Goal: Navigation & Orientation: Understand site structure

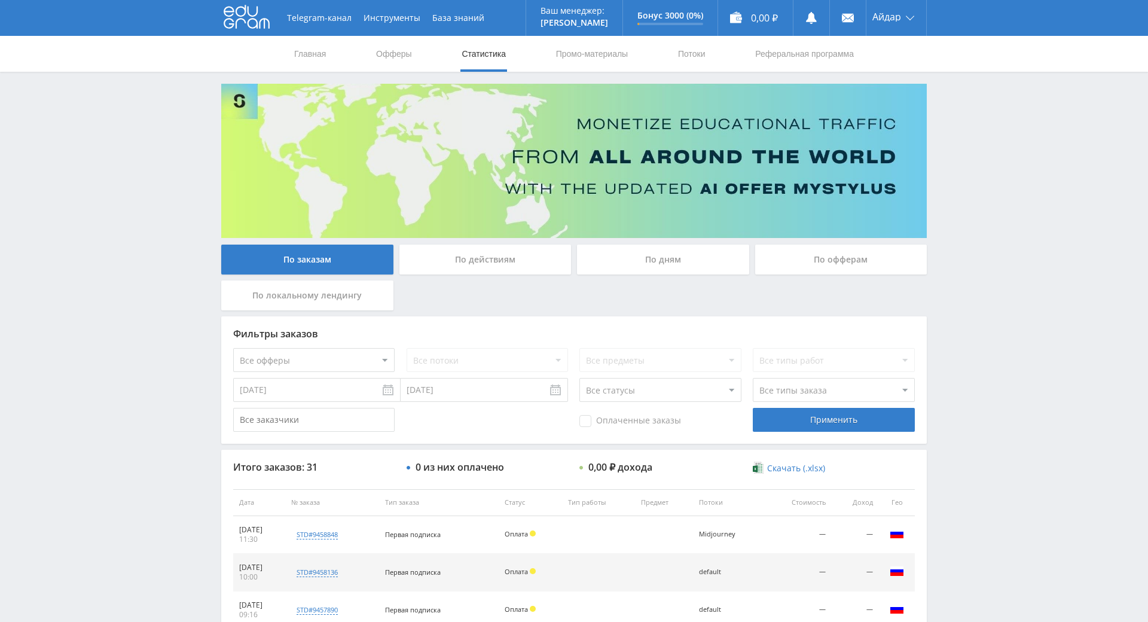
scroll to position [60, 0]
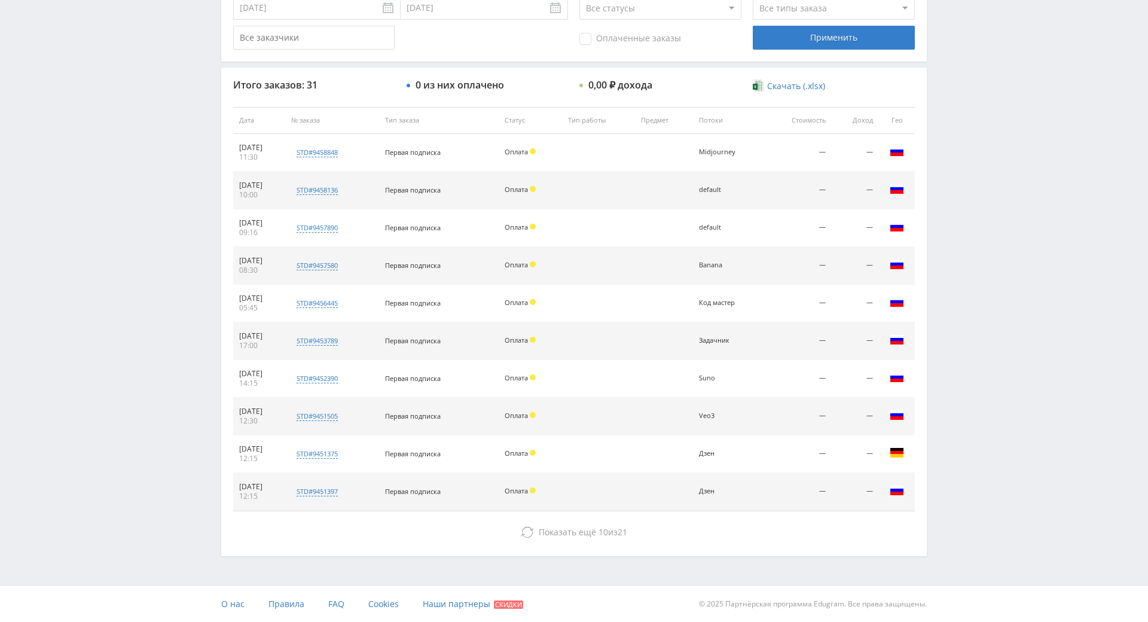
drag, startPoint x: 515, startPoint y: 285, endPoint x: 559, endPoint y: 363, distance: 89.6
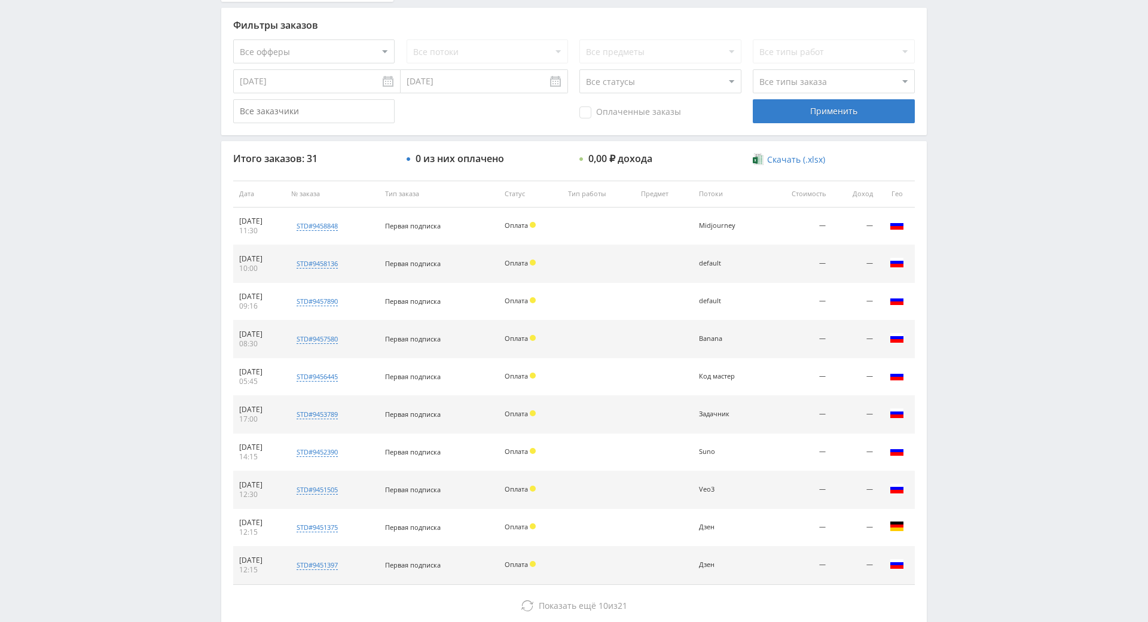
drag, startPoint x: 584, startPoint y: 328, endPoint x: 597, endPoint y: 261, distance: 67.5
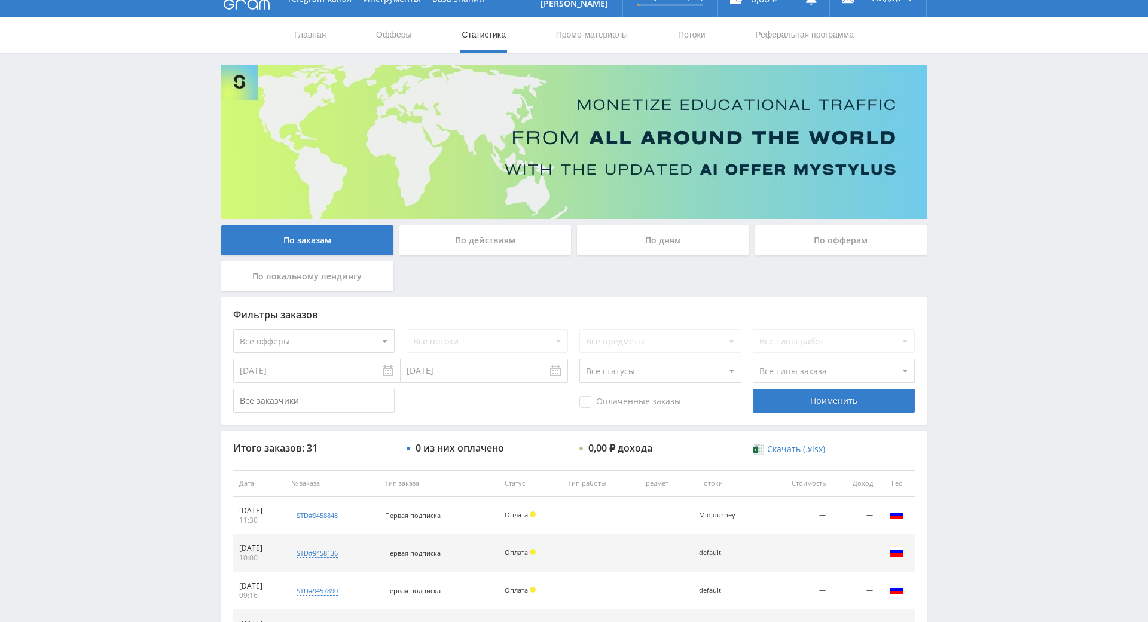
scroll to position [0, 0]
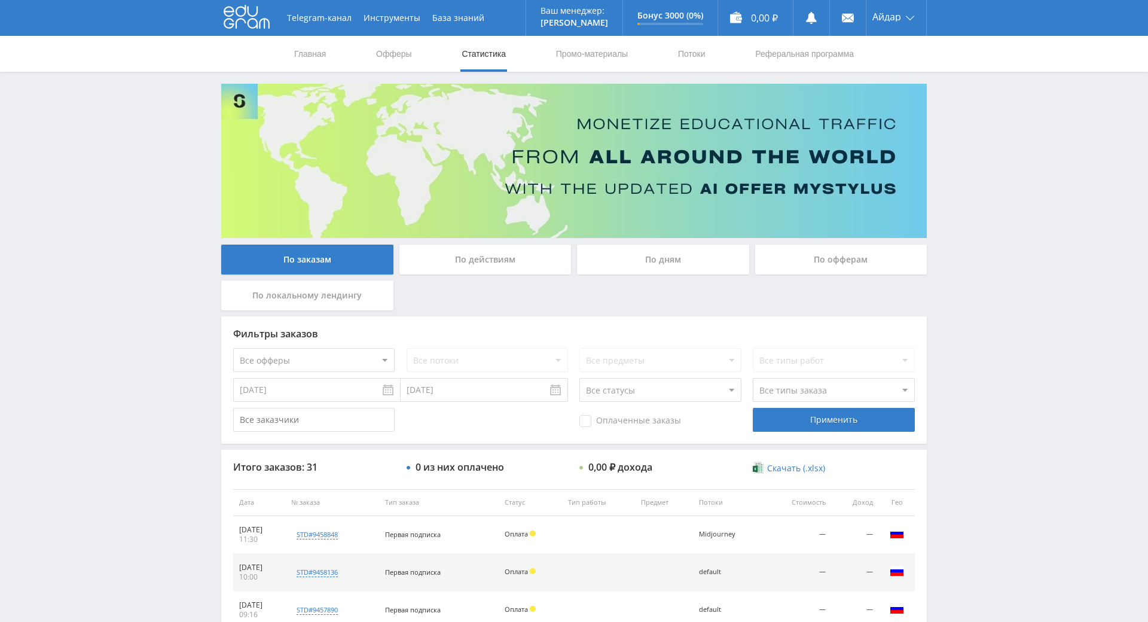
click at [250, 27] on use at bounding box center [247, 16] width 46 height 23
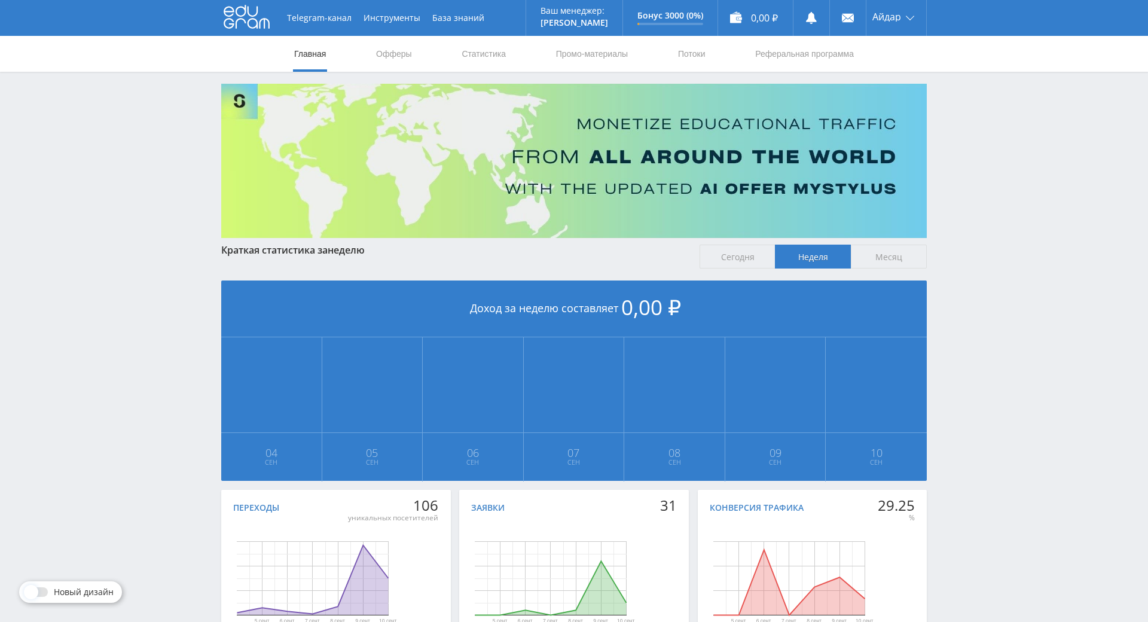
scroll to position [133, 0]
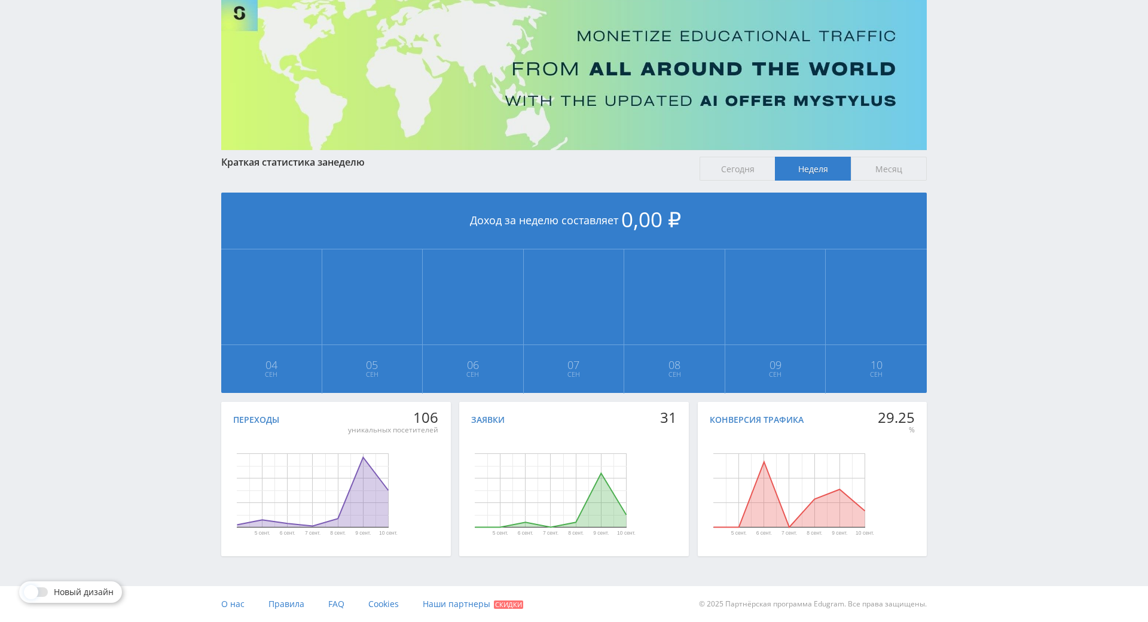
drag, startPoint x: 1005, startPoint y: 448, endPoint x: 971, endPoint y: 314, distance: 138.8
click at [971, 313] on div "Telegram-канал Инструменты База знаний Ваш менеджер: Alex Alex Online @edugram_…" at bounding box center [574, 267] width 1148 height 710
click at [967, 287] on div "Telegram-канал Инструменты База знаний Ваш менеджер: Alex Alex Online @edugram_…" at bounding box center [574, 267] width 1148 height 710
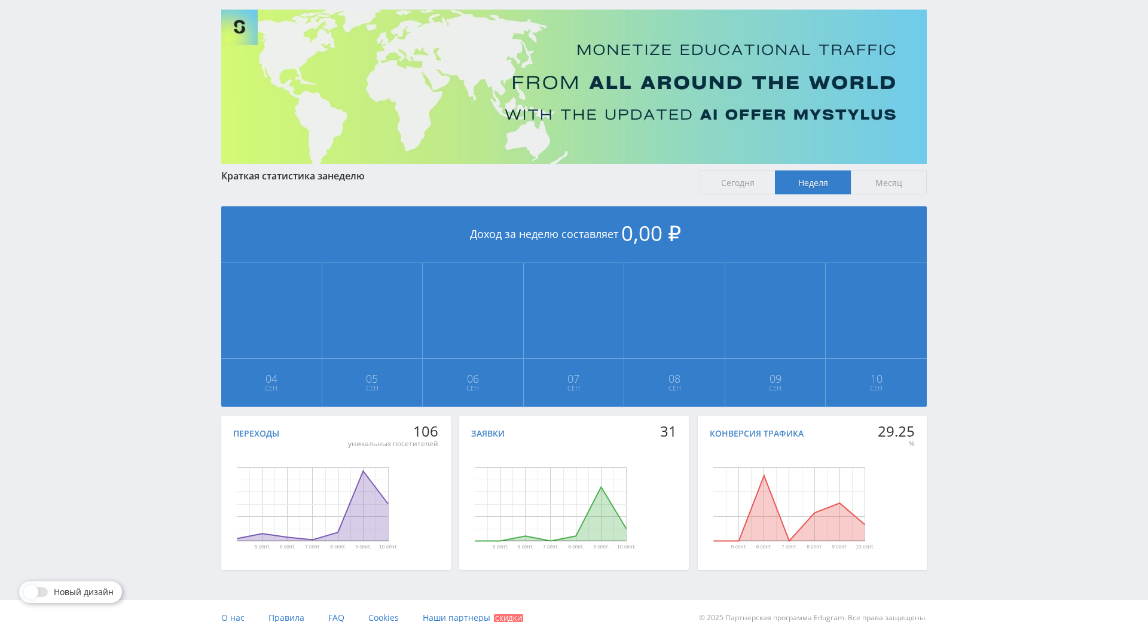
scroll to position [0, 0]
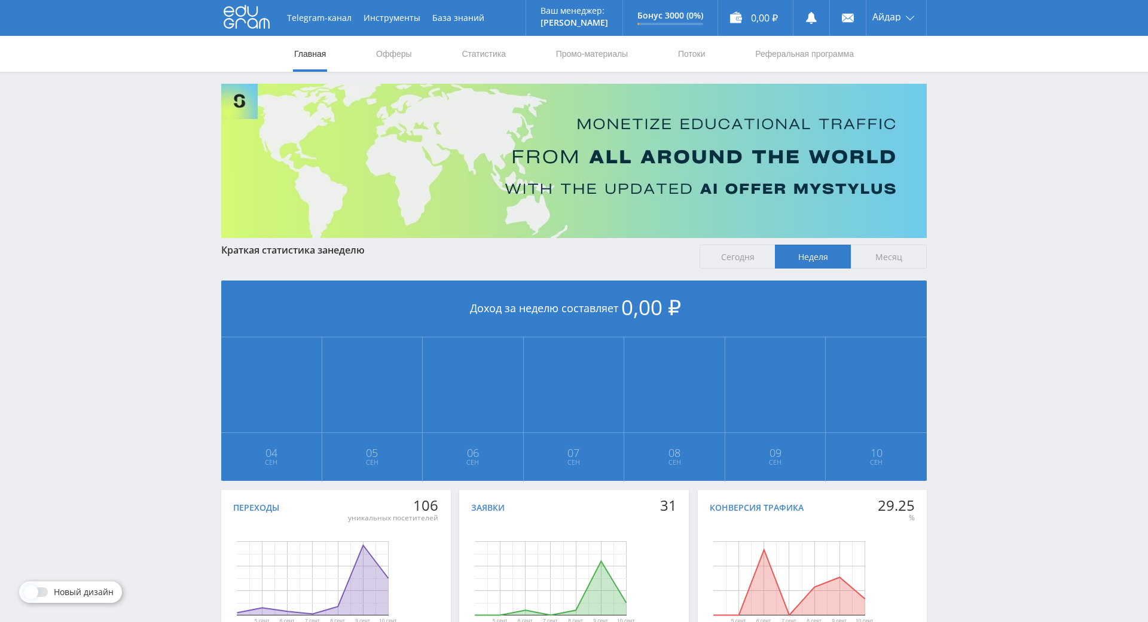
drag, startPoint x: 952, startPoint y: 411, endPoint x: 944, endPoint y: 323, distance: 88.9
click at [393, 52] on link "Офферы" at bounding box center [394, 54] width 38 height 36
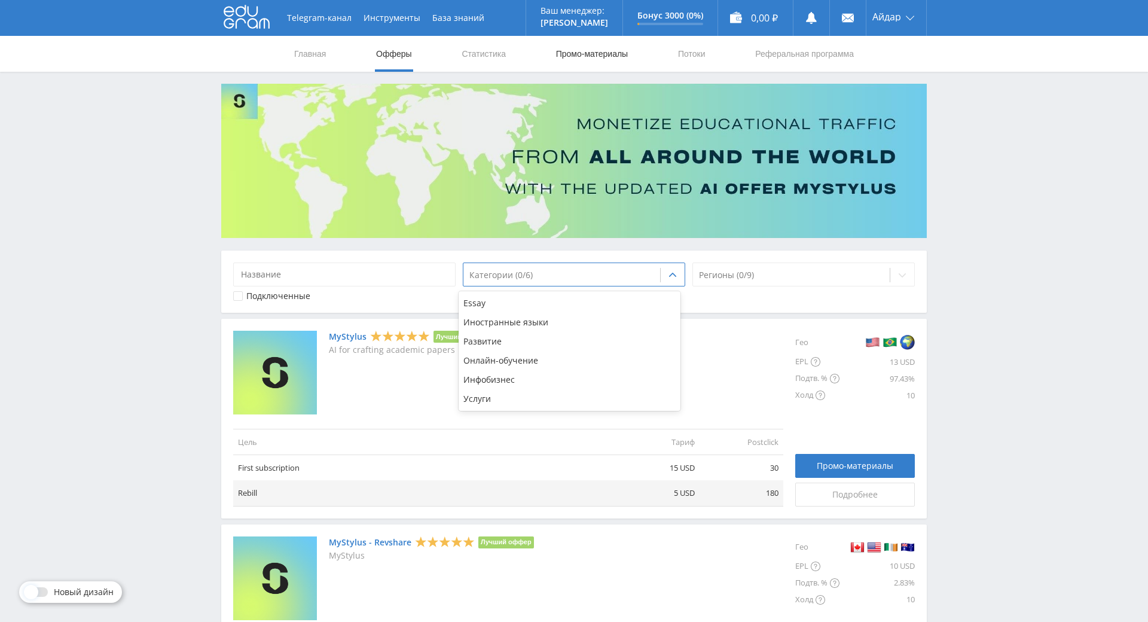
drag, startPoint x: 626, startPoint y: 282, endPoint x: 574, endPoint y: 53, distance: 234.2
click at [493, 45] on link "Статистика" at bounding box center [483, 54] width 47 height 36
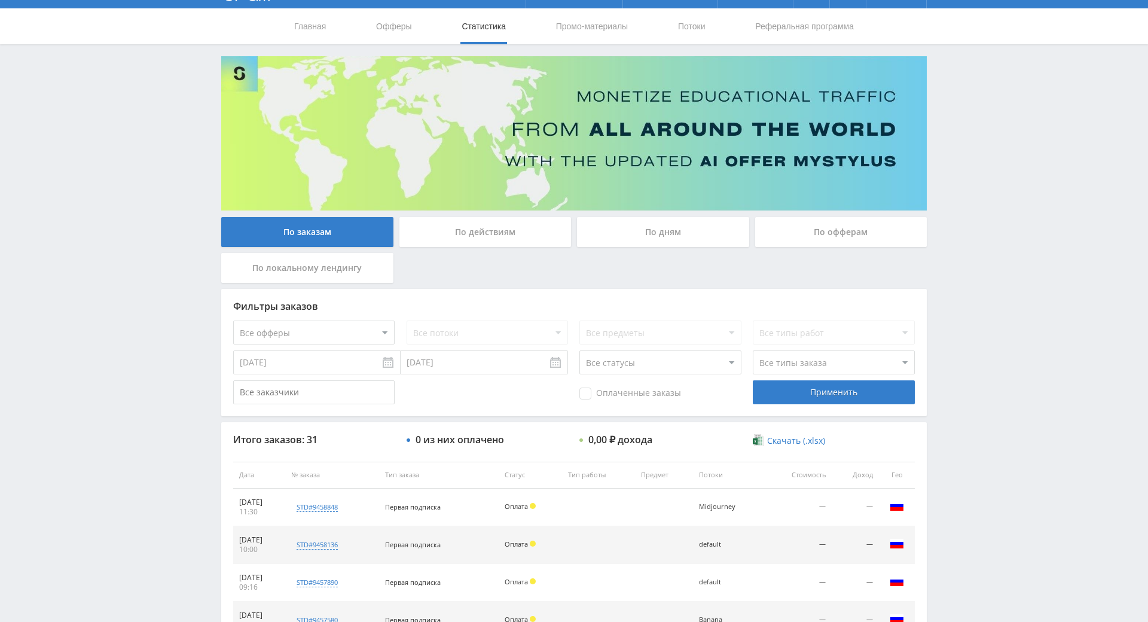
drag, startPoint x: 947, startPoint y: 330, endPoint x: 952, endPoint y: 387, distance: 57.0
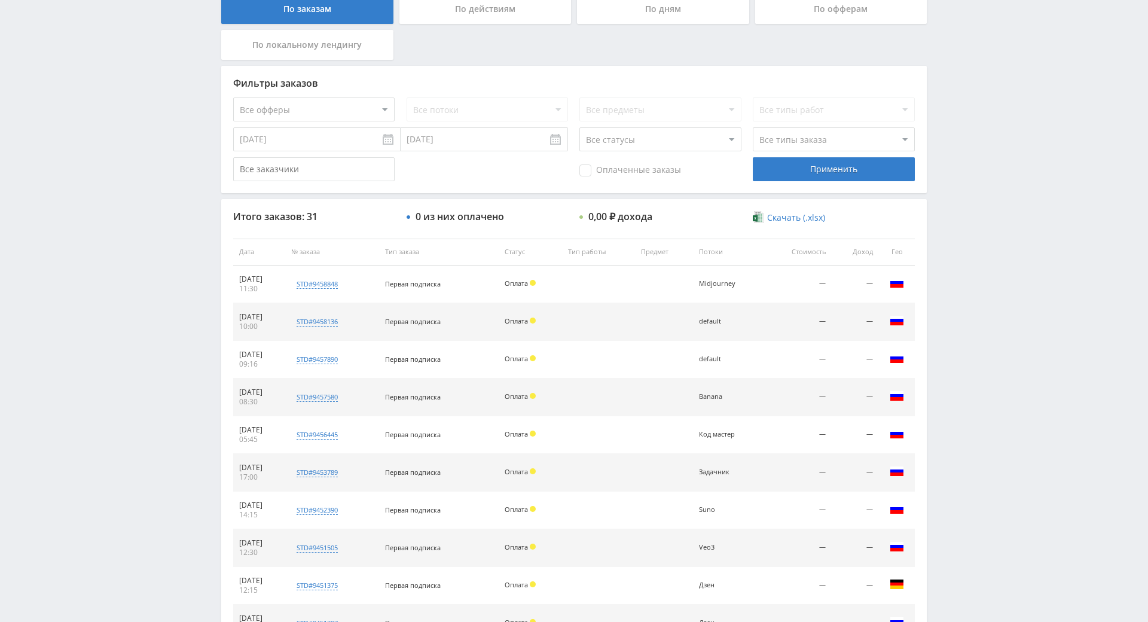
scroll to position [427, 0]
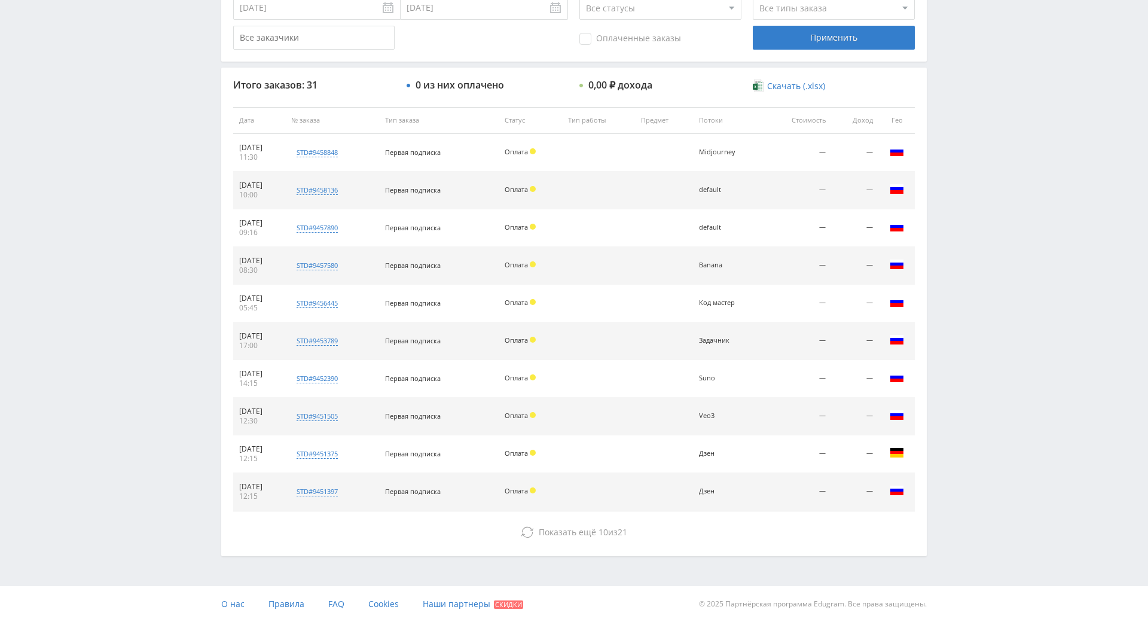
drag, startPoint x: 956, startPoint y: 405, endPoint x: 928, endPoint y: 424, distance: 33.5
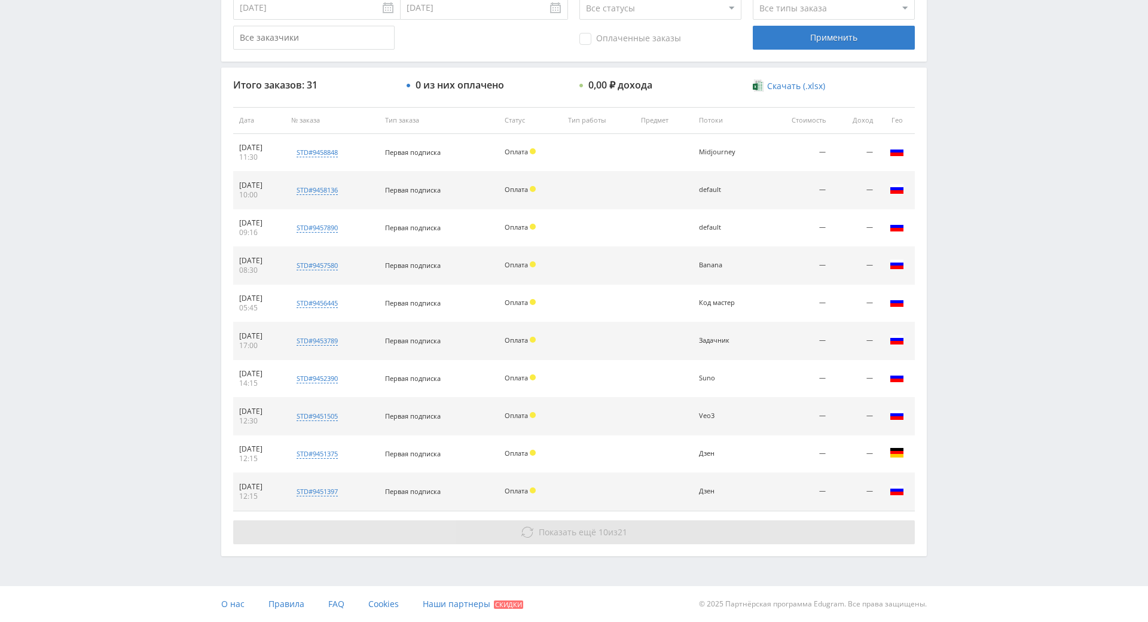
click at [603, 520] on button "Показать ещё 10 из 21" at bounding box center [573, 532] width 681 height 24
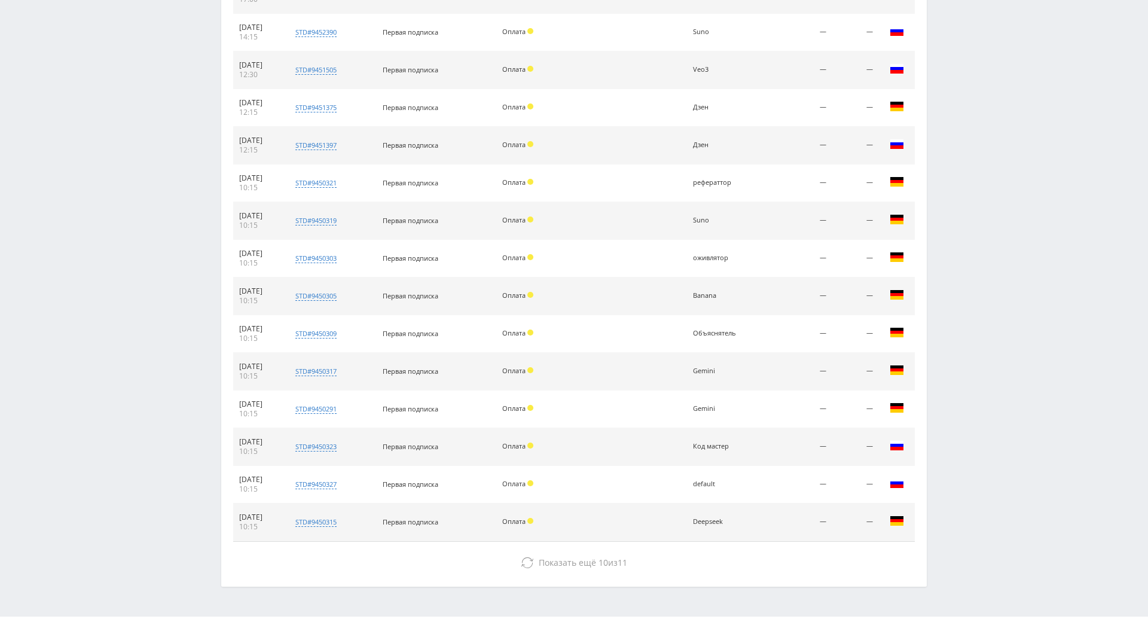
scroll to position [804, 0]
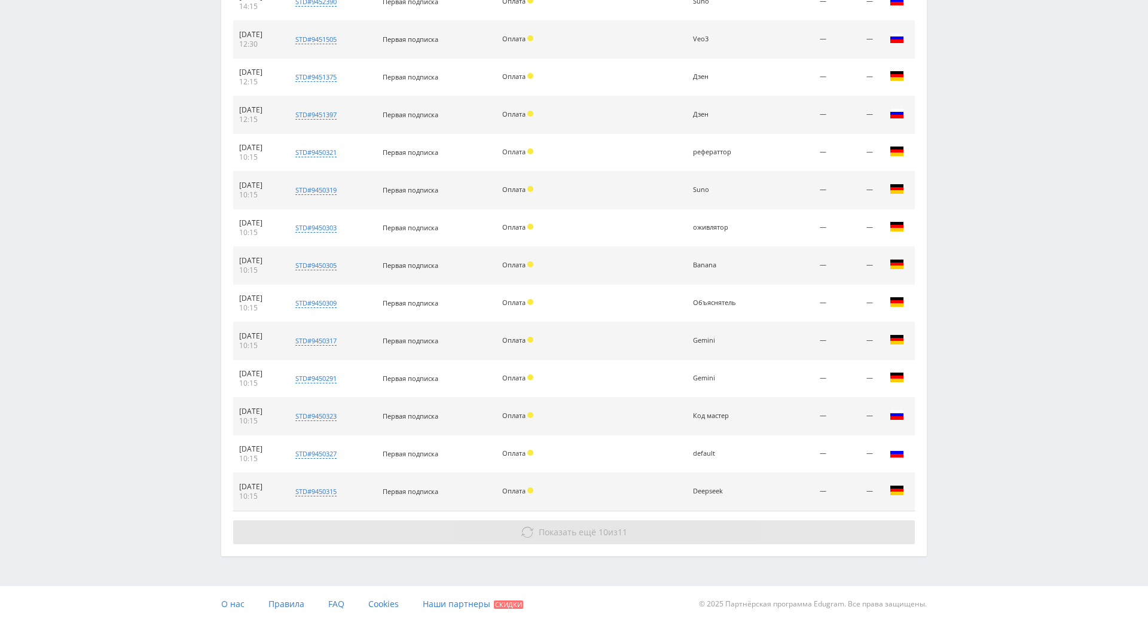
drag, startPoint x: 1011, startPoint y: 349, endPoint x: 823, endPoint y: 486, distance: 232.7
click at [785, 520] on button "Показать ещё 10 из 11" at bounding box center [573, 532] width 681 height 24
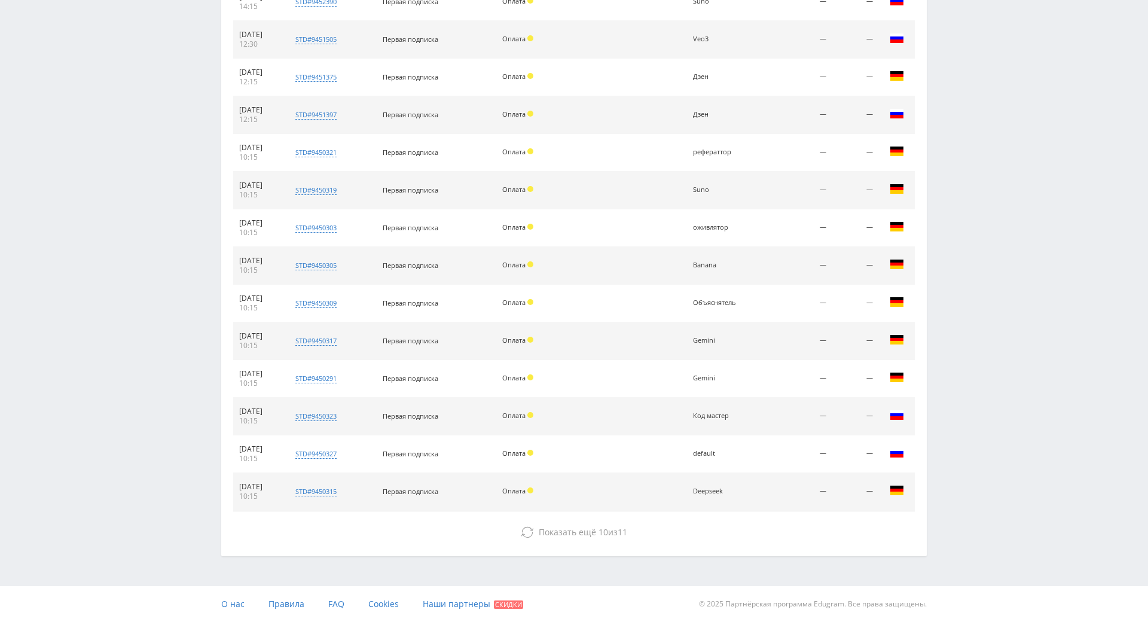
drag, startPoint x: 982, startPoint y: 335, endPoint x: 982, endPoint y: 439, distance: 104.0
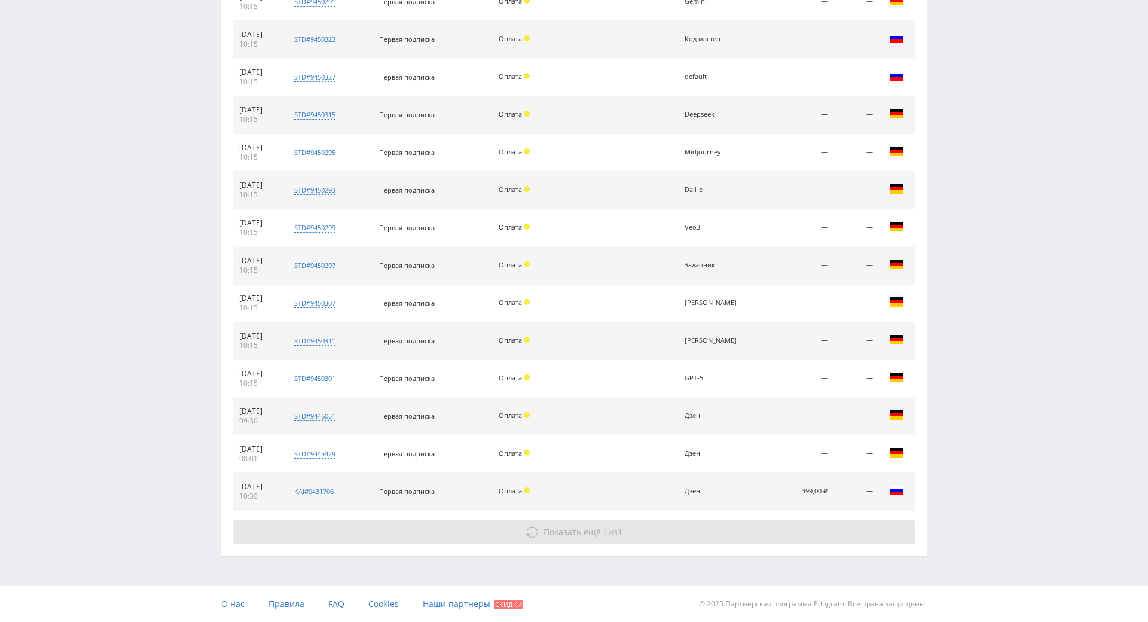
scroll to position [1181, 0]
drag, startPoint x: 948, startPoint y: 508, endPoint x: 686, endPoint y: 481, distance: 263.9
click at [683, 520] on button "Показать ещё 1 из 1" at bounding box center [573, 532] width 681 height 24
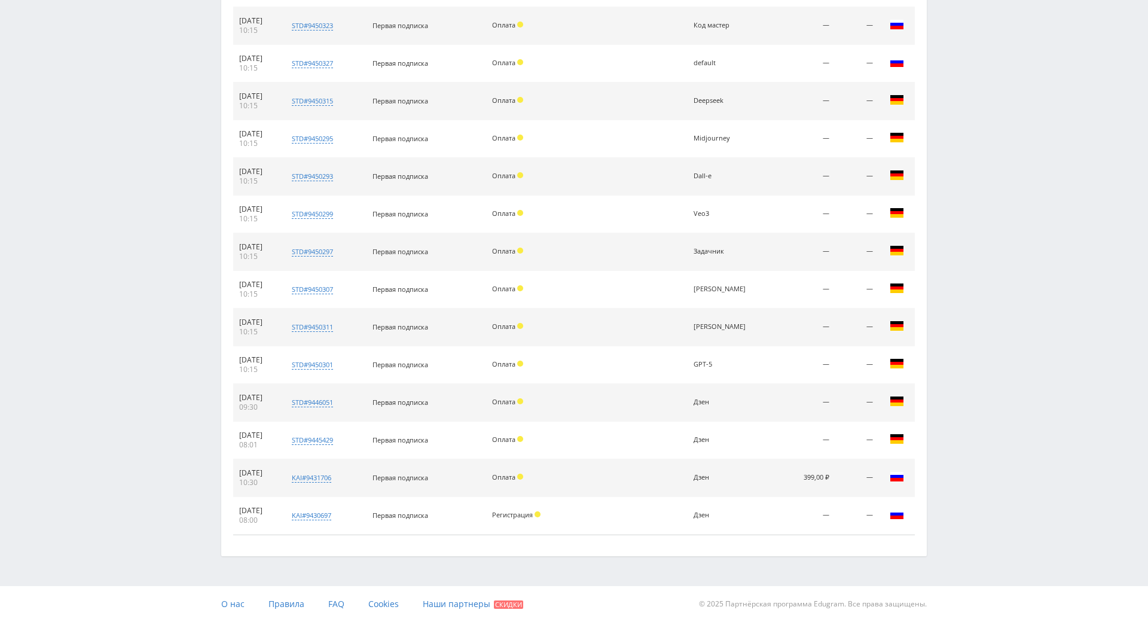
drag, startPoint x: 934, startPoint y: 358, endPoint x: 950, endPoint y: 444, distance: 87.6
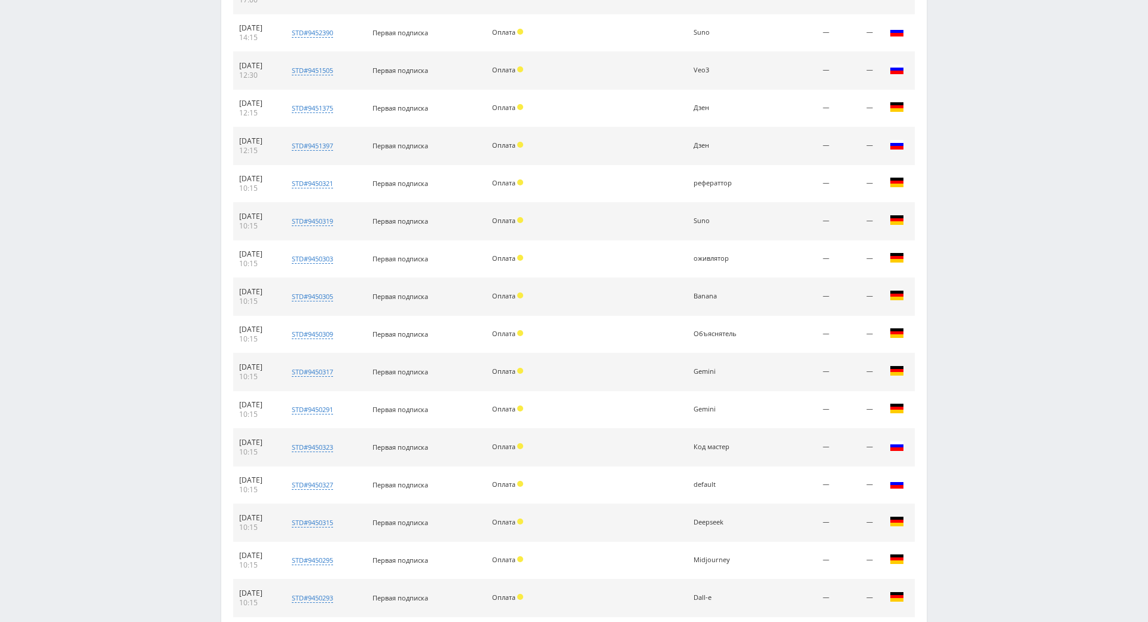
scroll to position [0, 0]
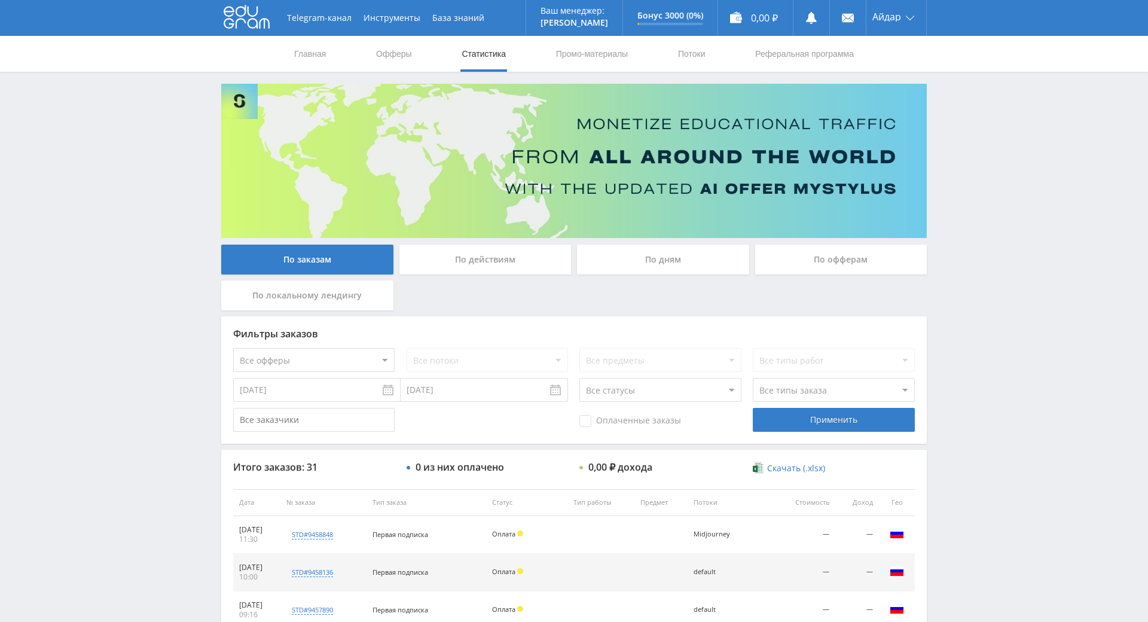
drag, startPoint x: 912, startPoint y: 227, endPoint x: 912, endPoint y: 221, distance: 6.0
click at [770, 48] on link "Реферальная программа" at bounding box center [804, 54] width 101 height 36
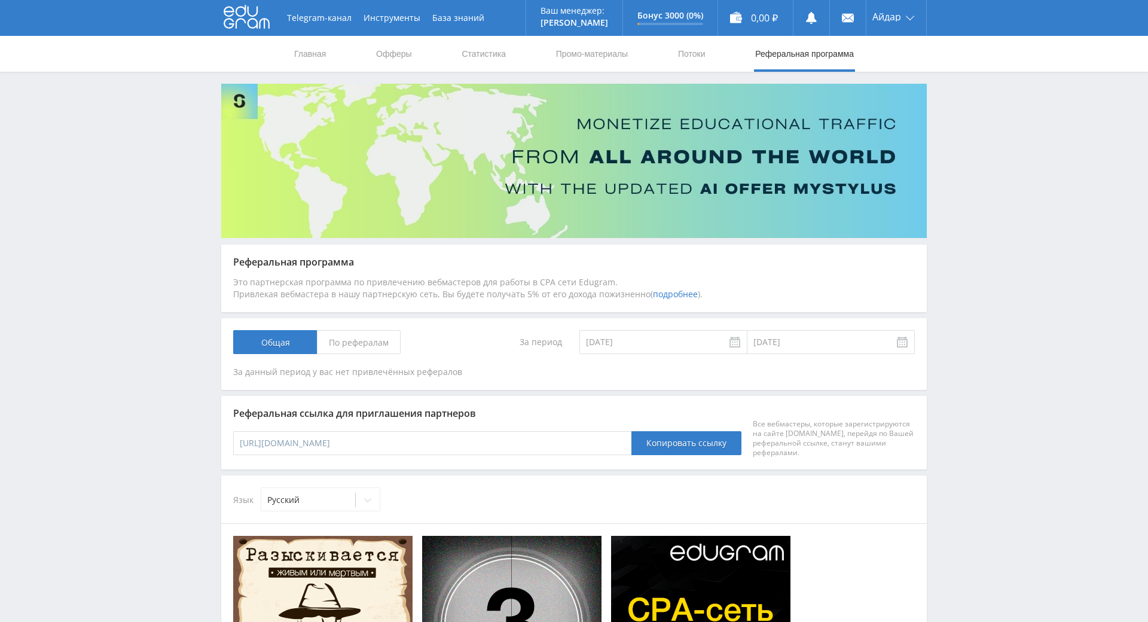
drag, startPoint x: 574, startPoint y: 275, endPoint x: 574, endPoint y: 181, distance: 93.9
click at [426, 16] on link "База знаний" at bounding box center [458, 18] width 64 height 36
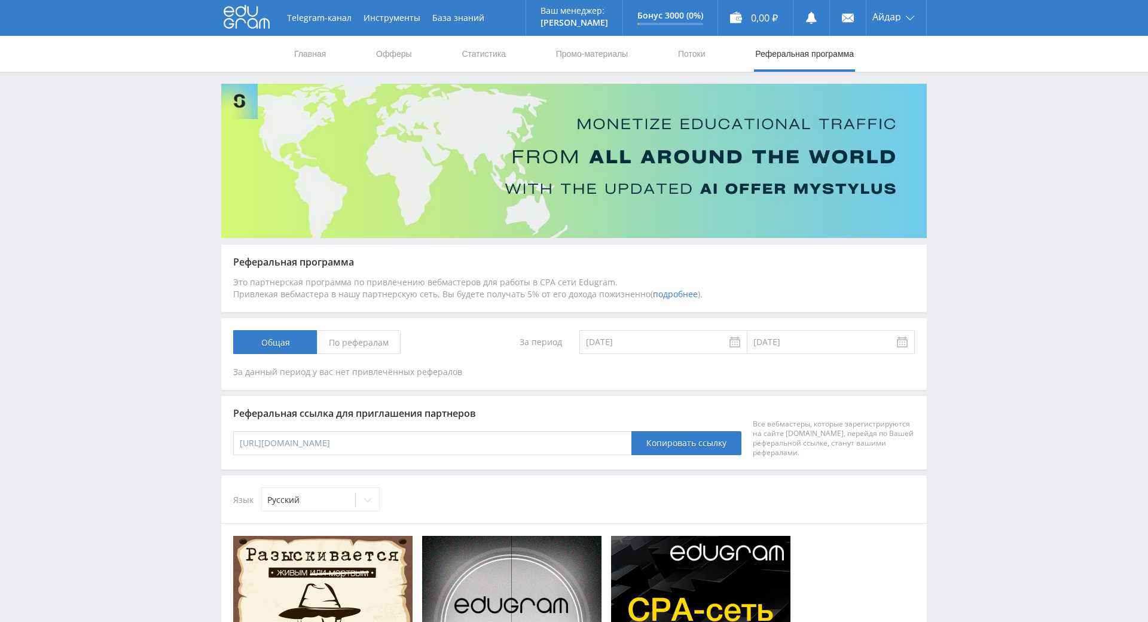
click at [256, 11] on icon at bounding box center [247, 17] width 46 height 24
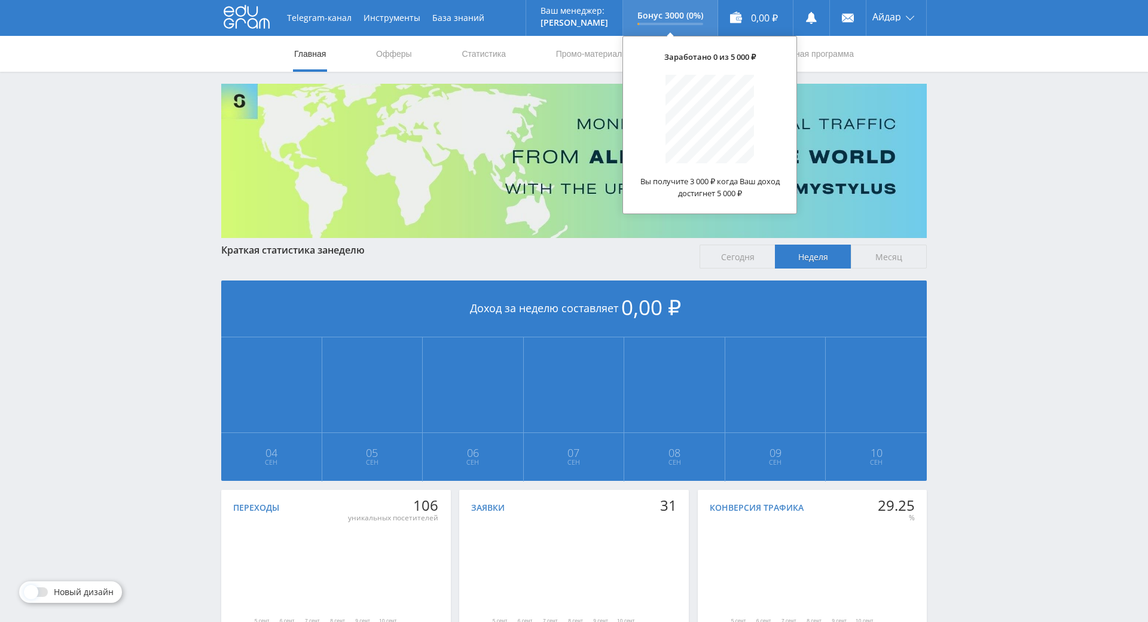
drag, startPoint x: 537, startPoint y: 189, endPoint x: 631, endPoint y: 22, distance: 191.1
